Goal: Task Accomplishment & Management: Complete application form

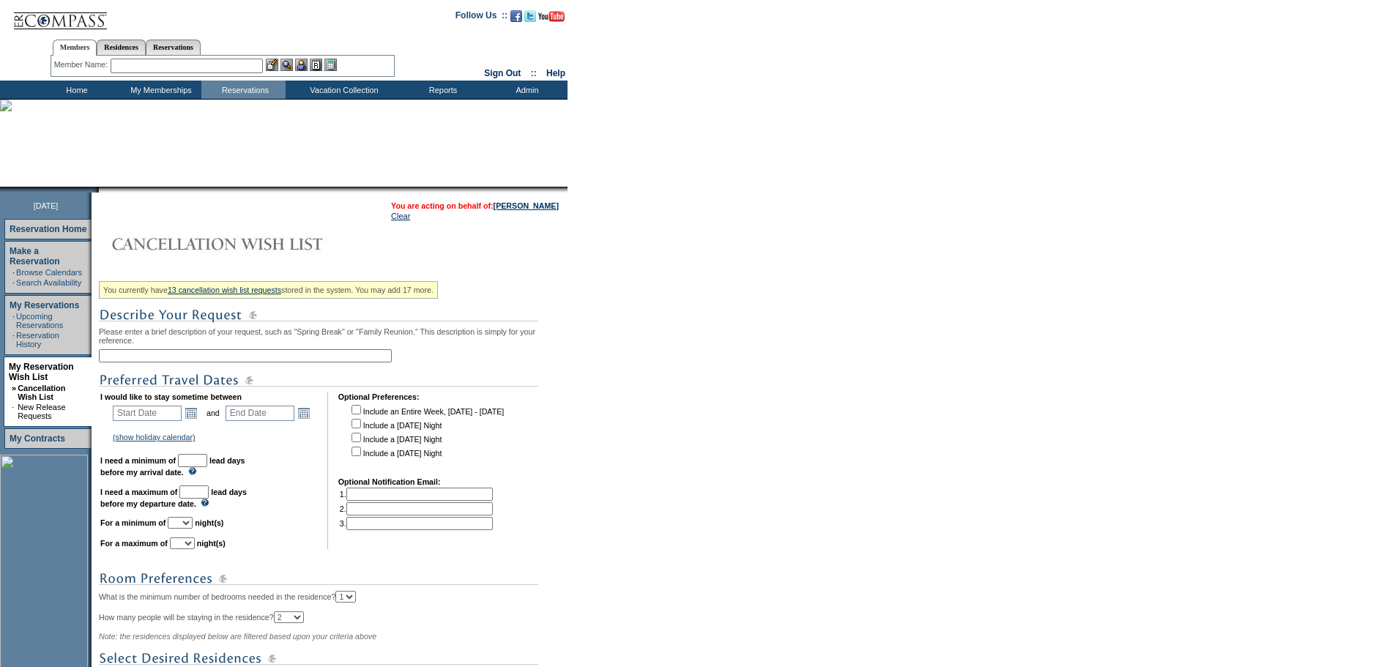
click at [190, 360] on input "text" at bounding box center [245, 355] width 293 height 13
type input "Callyn April Break"
click at [196, 421] on link "Open the calendar popup." at bounding box center [191, 413] width 16 height 16
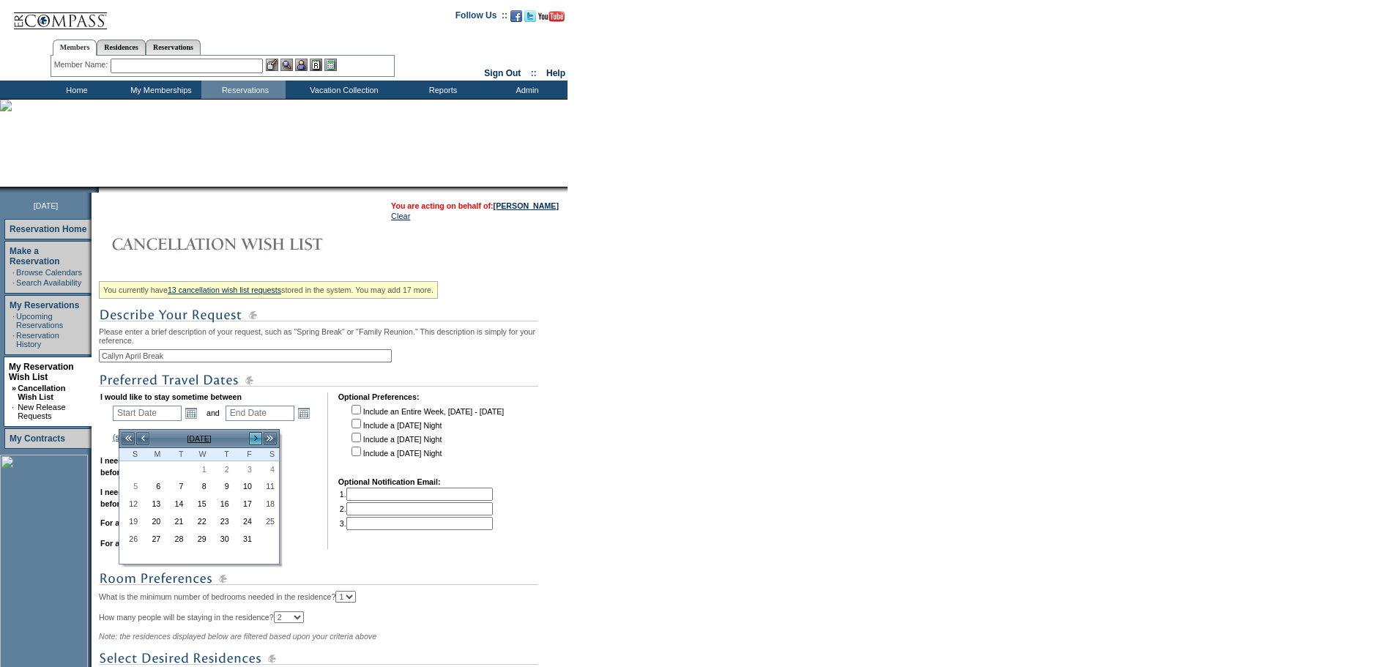
click at [253, 440] on link ">" at bounding box center [255, 438] width 15 height 15
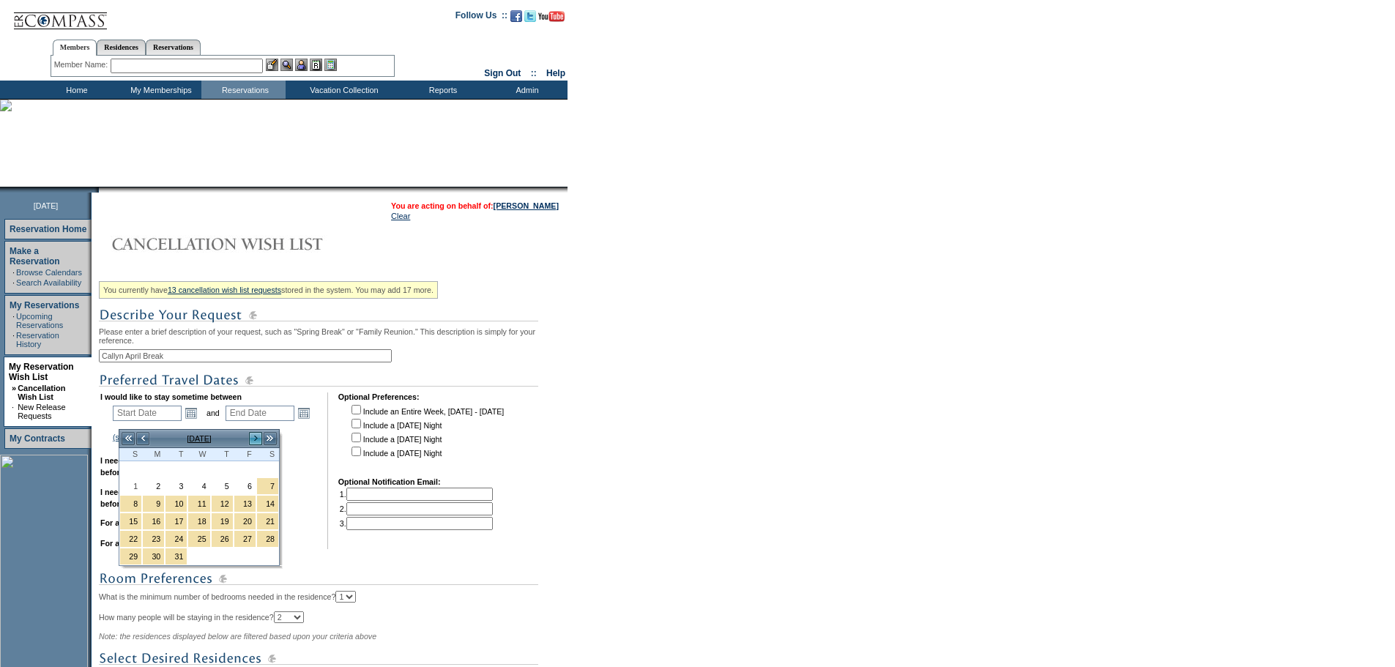
click at [253, 440] on link ">" at bounding box center [255, 438] width 15 height 15
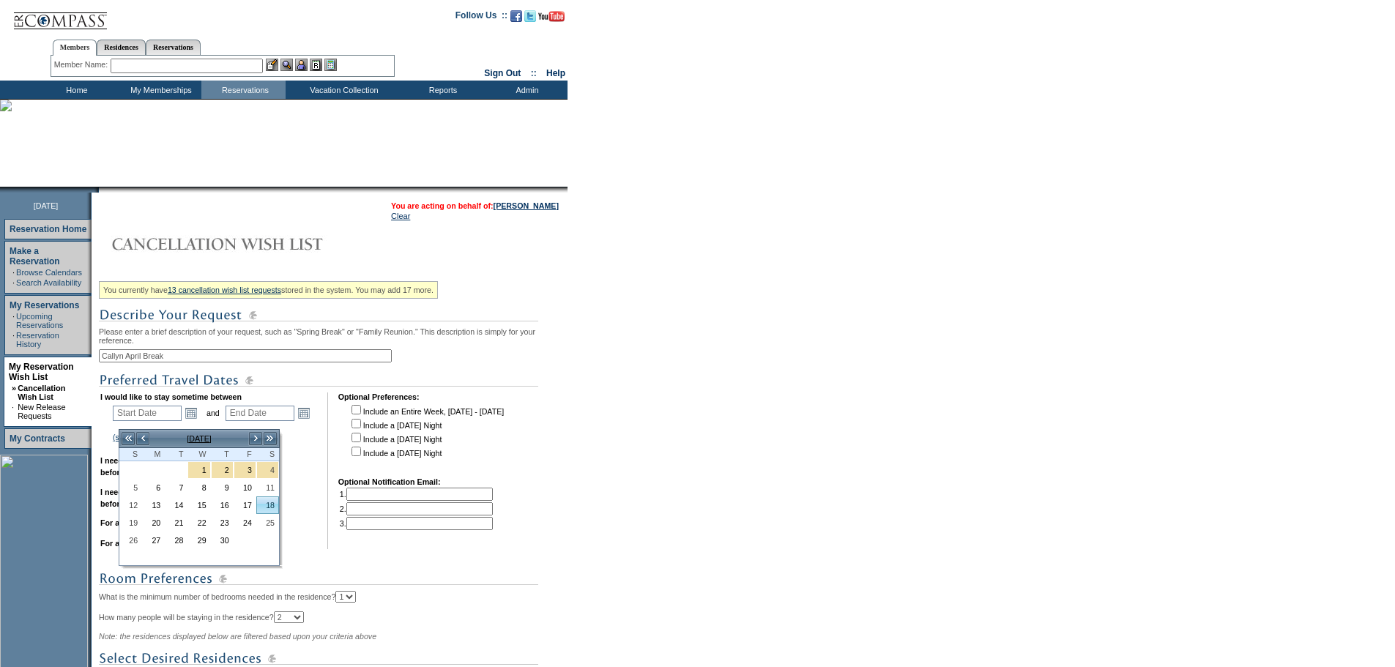
click at [266, 507] on link "18" at bounding box center [267, 505] width 21 height 16
type input "[DATE]"
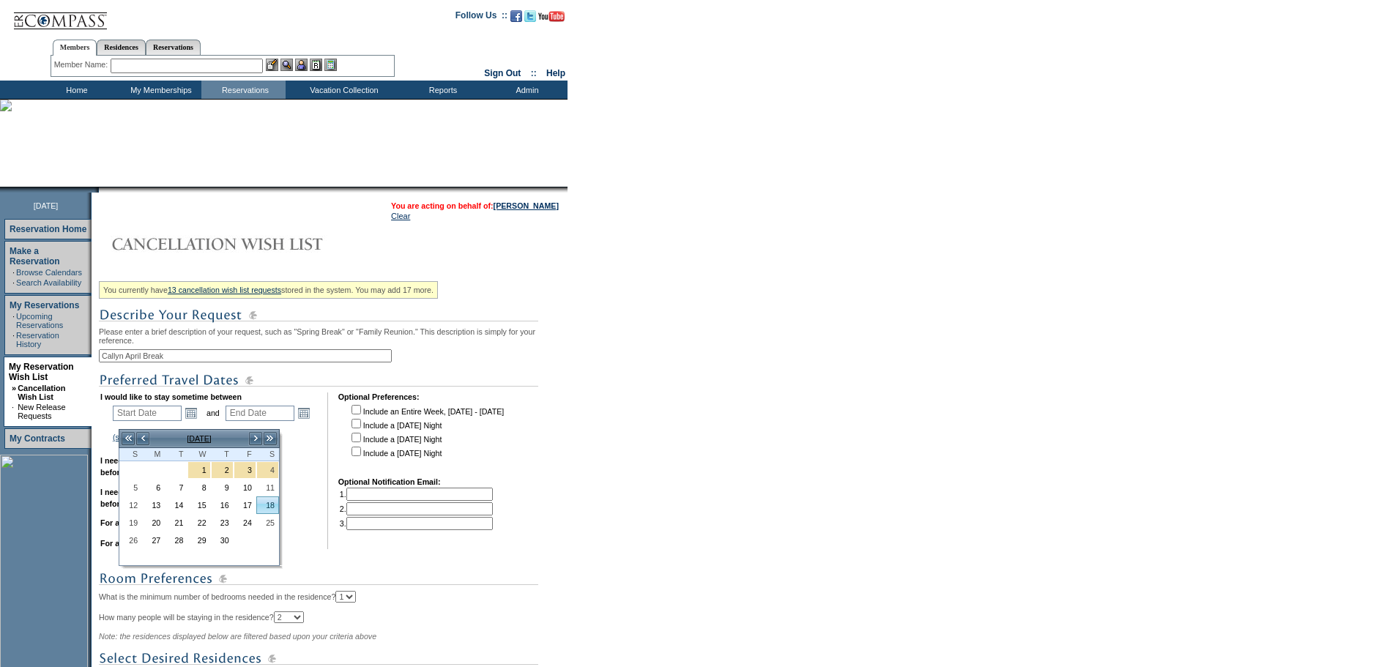
type input "199"
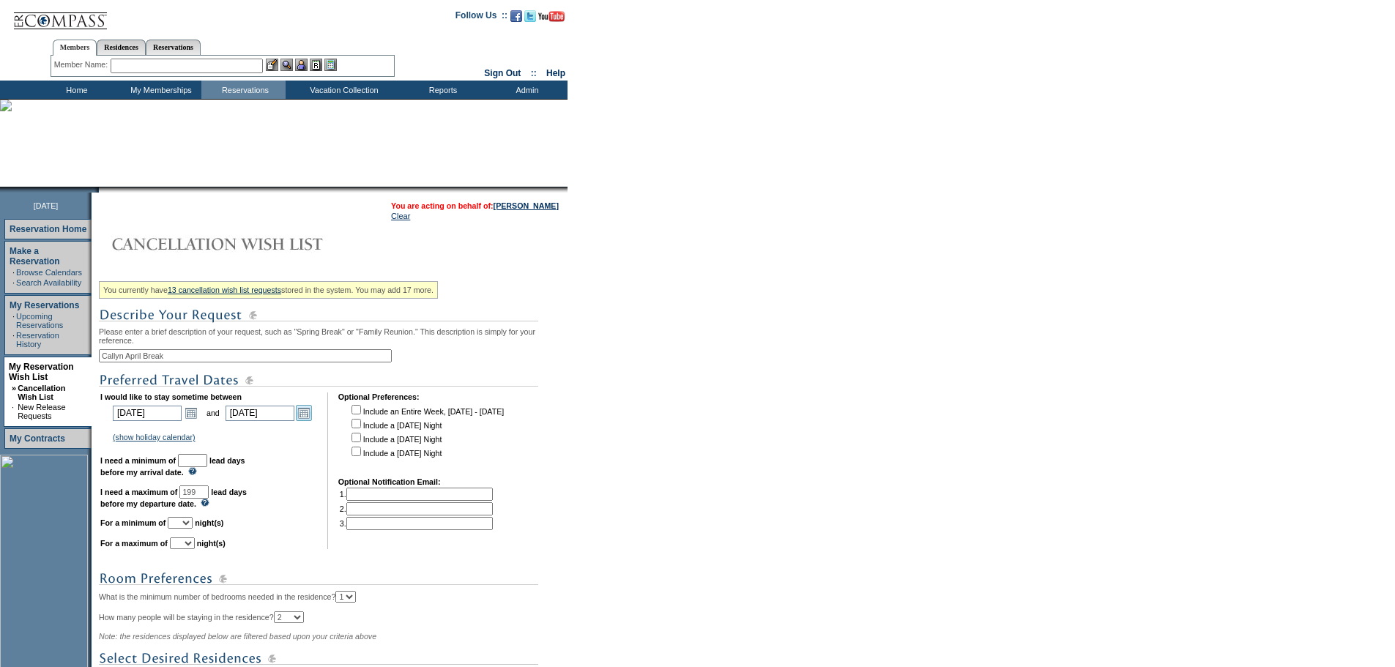
click at [312, 421] on link "Open the calendar popup." at bounding box center [304, 413] width 16 height 16
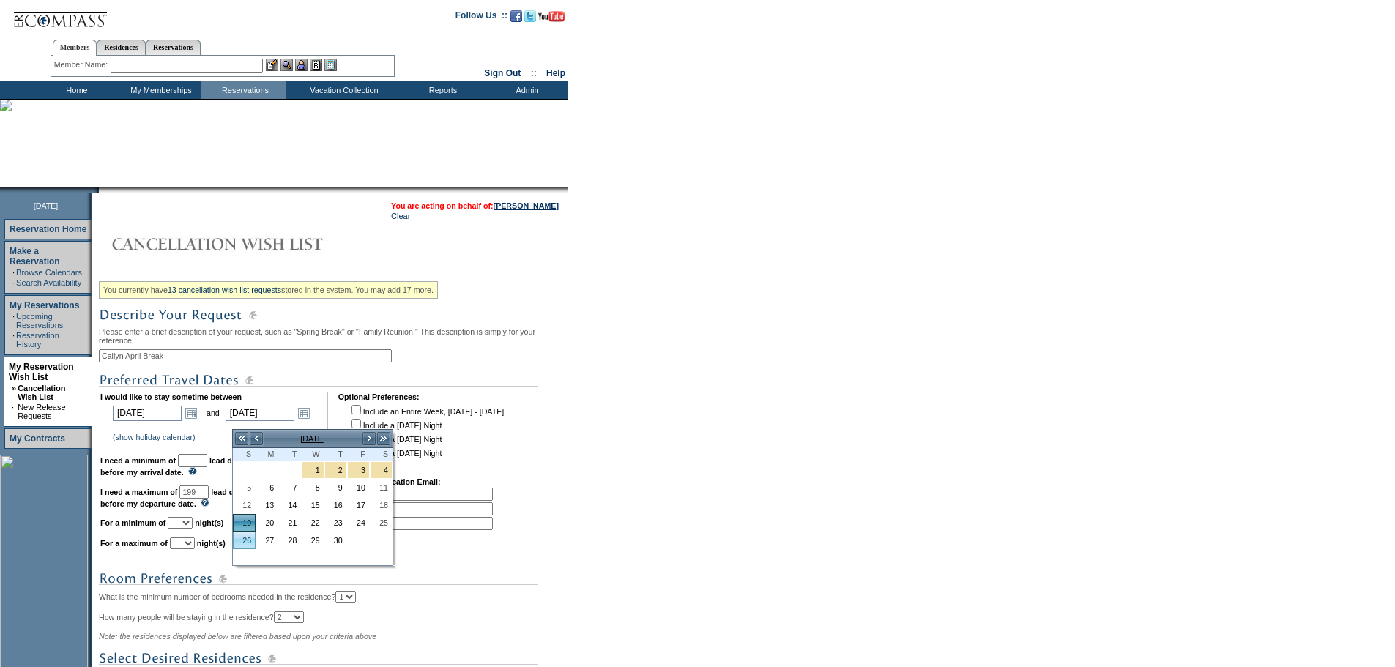
click at [241, 546] on link "26" at bounding box center [244, 540] width 21 height 16
type input "[DATE]"
type input "206"
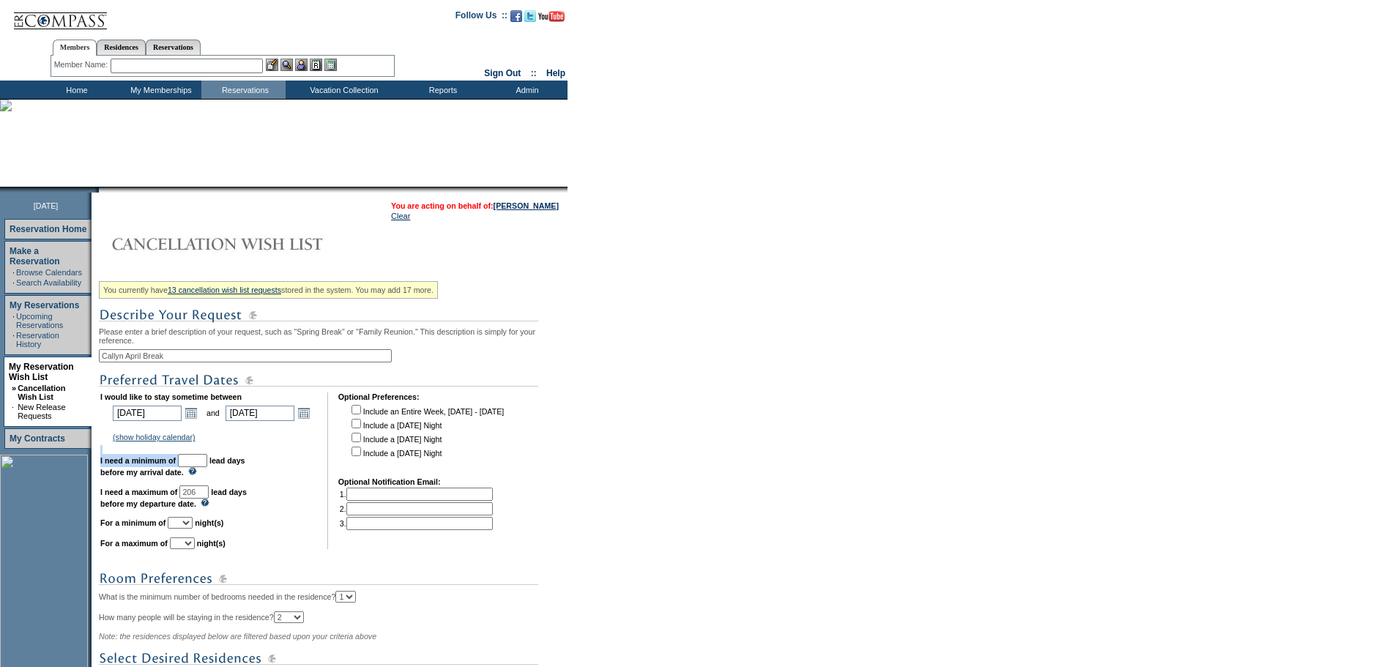
click at [215, 466] on td "I would like to stay sometime between [DATE] [DATE] Open the calendar popup. <<…" at bounding box center [208, 470] width 217 height 157
click at [207, 466] on input "text" at bounding box center [192, 460] width 29 height 13
type input "30"
click at [193, 529] on select "1 2 3 4 5 6 7 8 9 10 11 12 13 14" at bounding box center [180, 523] width 25 height 12
select select "4"
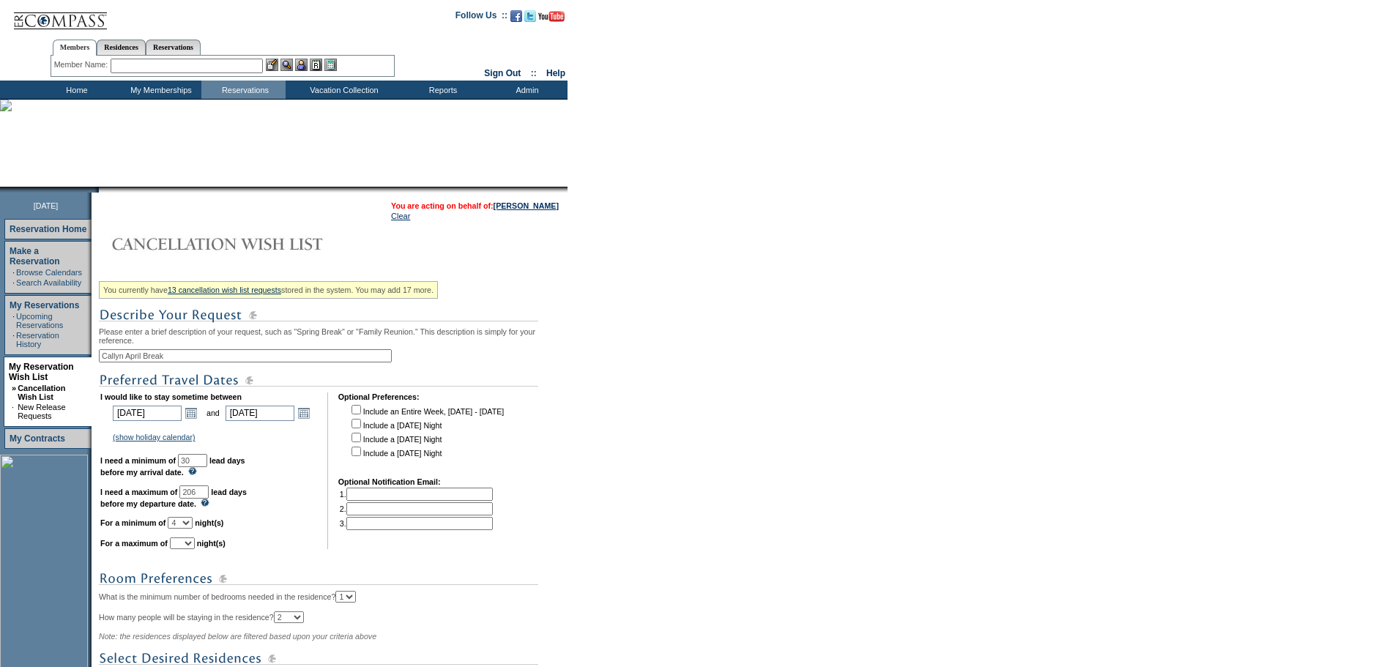
click at [186, 529] on select "1 2 3 4 5 6 7 8 9 10 11 12 13 14" at bounding box center [180, 523] width 25 height 12
click at [195, 549] on select "1 2 3 4 5 6 7 8 9 10 11 12 13 14" at bounding box center [182, 543] width 25 height 12
select select "7"
click at [188, 549] on select "1 2 3 4 5 6 7 8 9 10 11 12 13 14" at bounding box center [182, 543] width 25 height 12
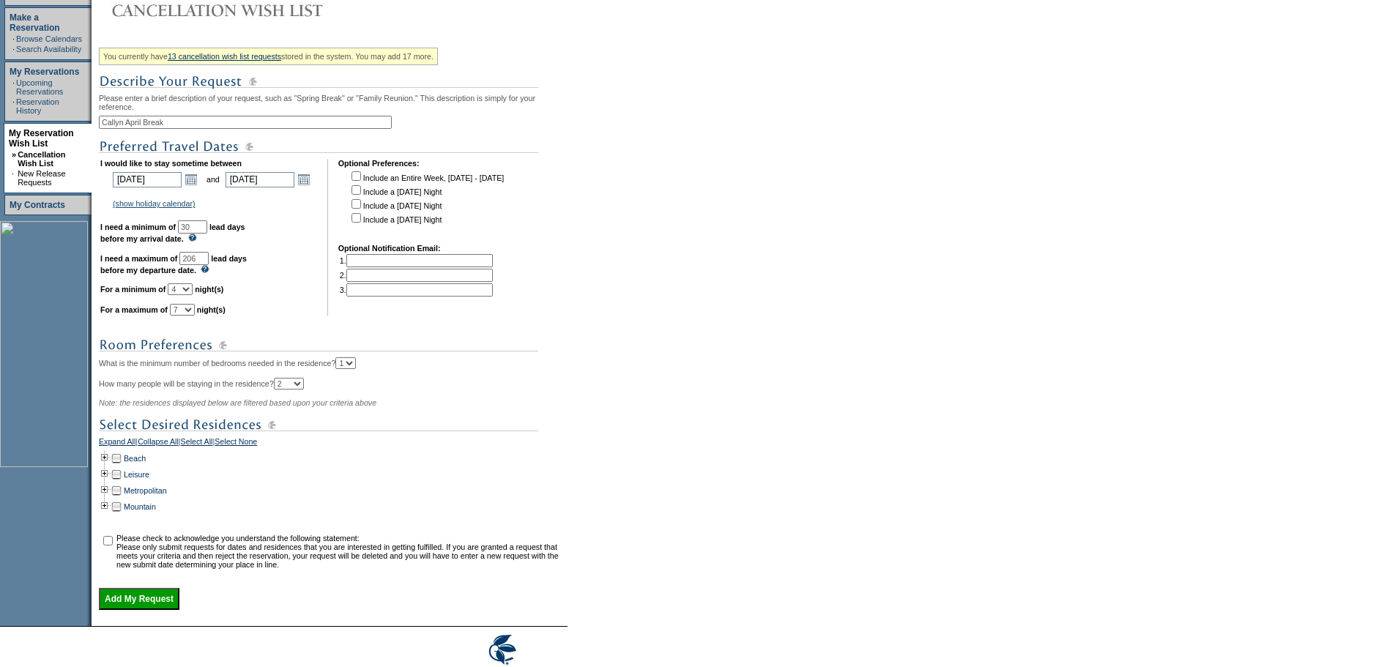
scroll to position [312, 0]
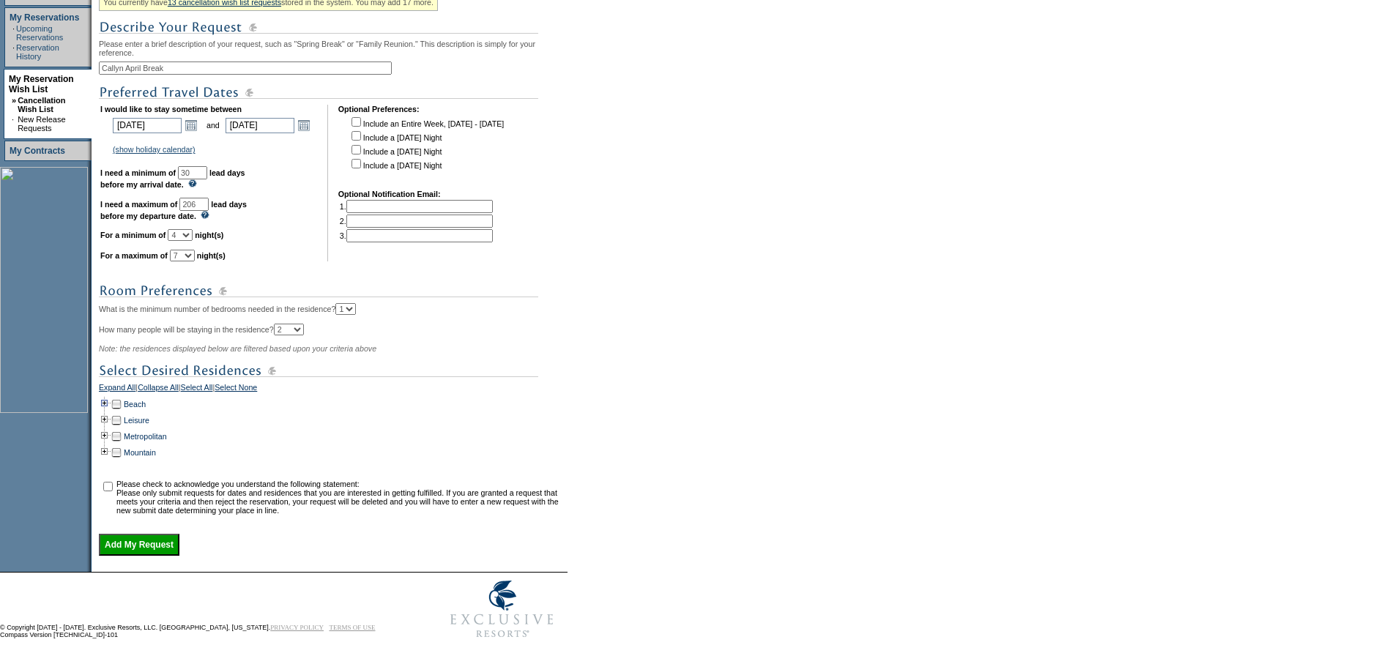
click at [109, 400] on td at bounding box center [105, 404] width 12 height 16
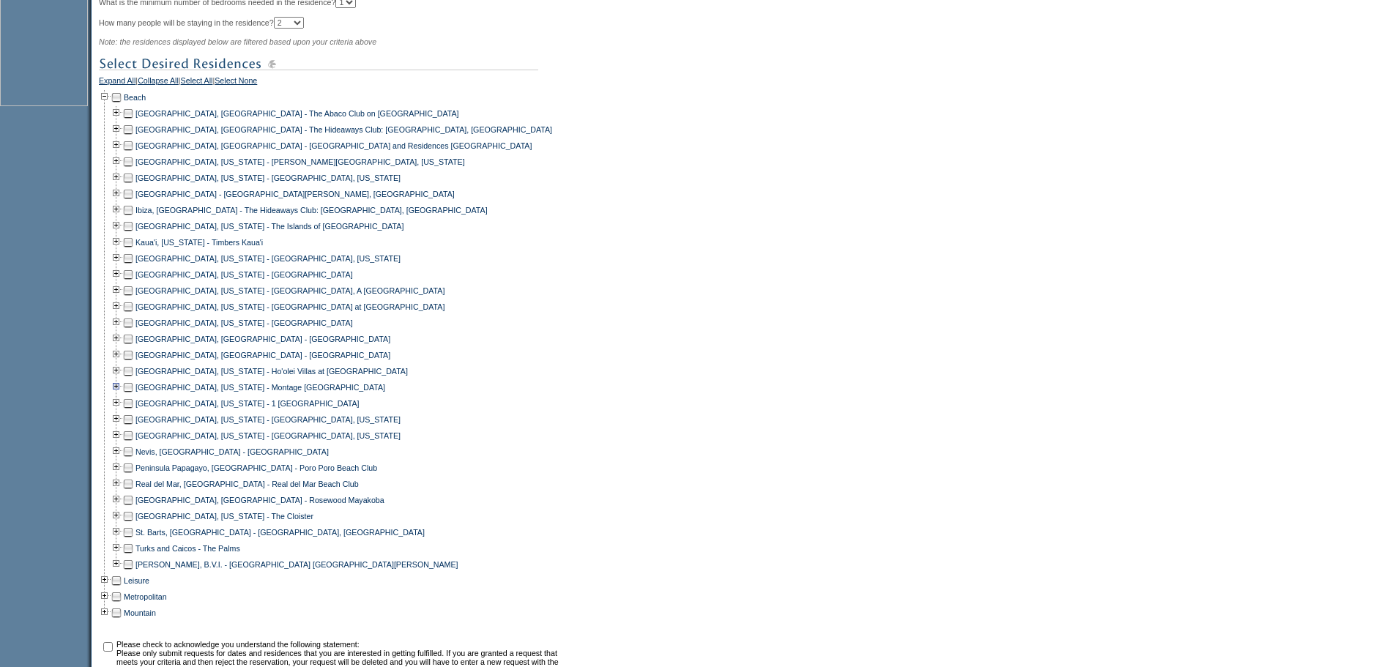
scroll to position [595, 0]
click at [134, 507] on td at bounding box center [128, 499] width 12 height 16
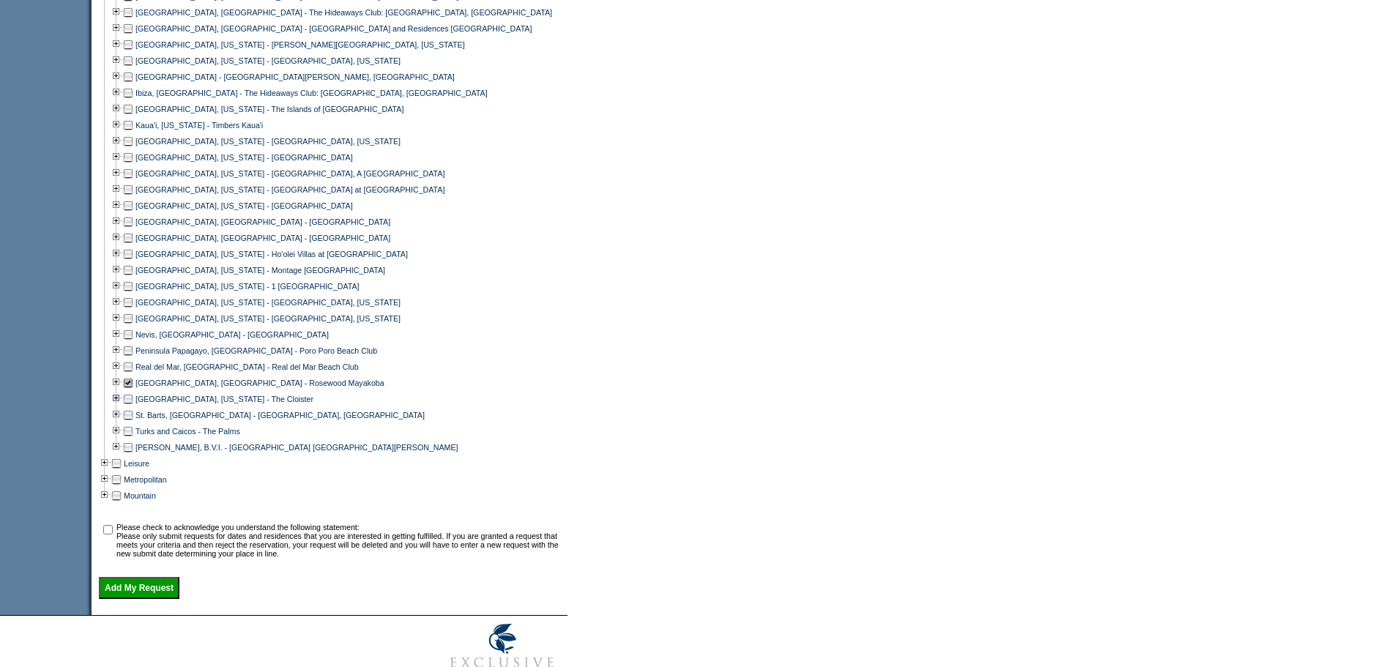
scroll to position [714, 0]
click at [113, 532] on input "checkbox" at bounding box center [108, 528] width 10 height 10
checkbox input "true"
click at [145, 597] on input "Add My Request" at bounding box center [139, 586] width 81 height 22
